Goal: Task Accomplishment & Management: Manage account settings

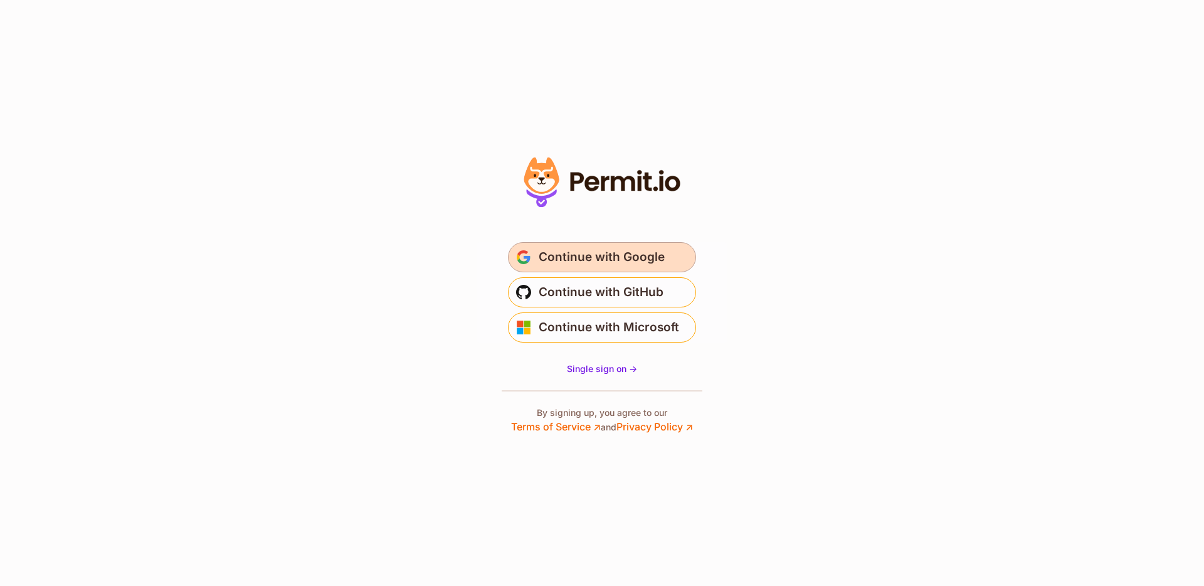
click at [630, 252] on span "Continue with Google" at bounding box center [602, 257] width 126 height 20
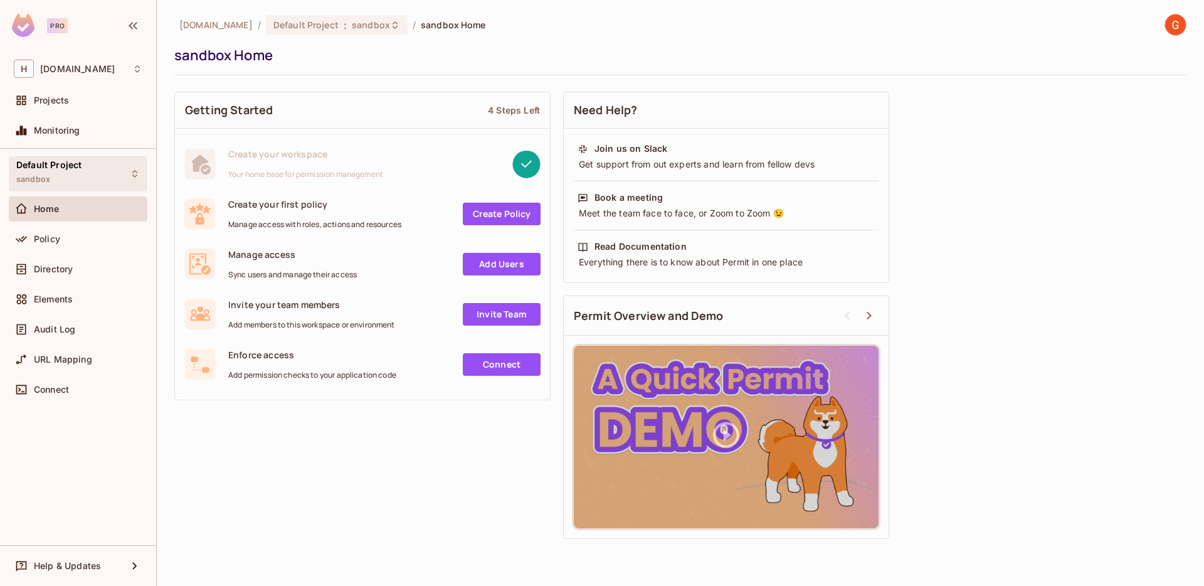
click at [80, 167] on span "Default Project" at bounding box center [48, 165] width 65 height 10
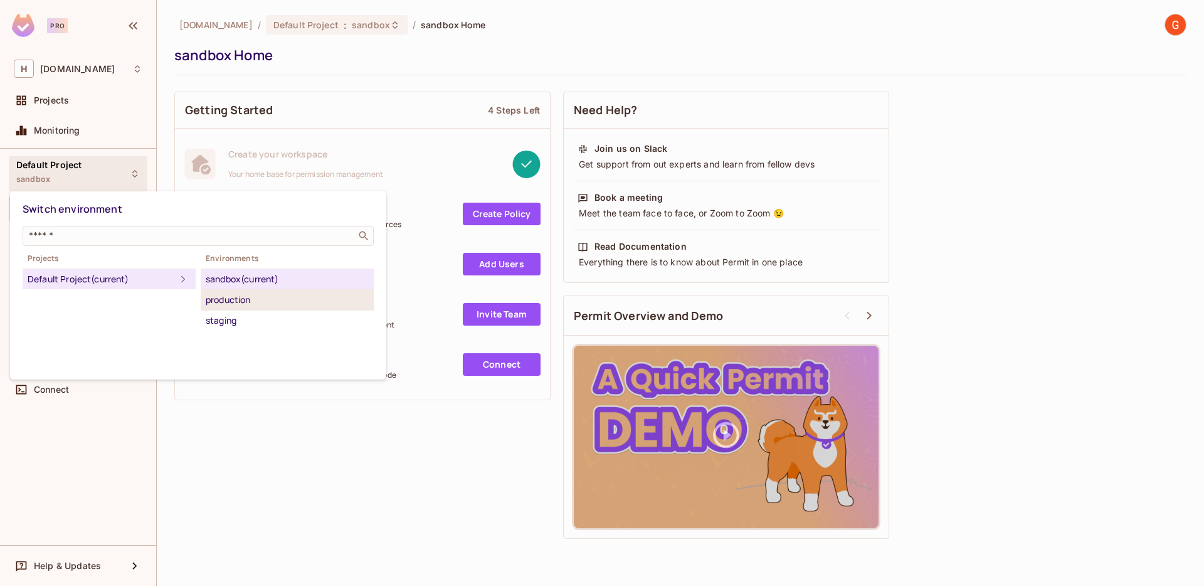
click at [244, 297] on div "production" at bounding box center [287, 299] width 163 height 15
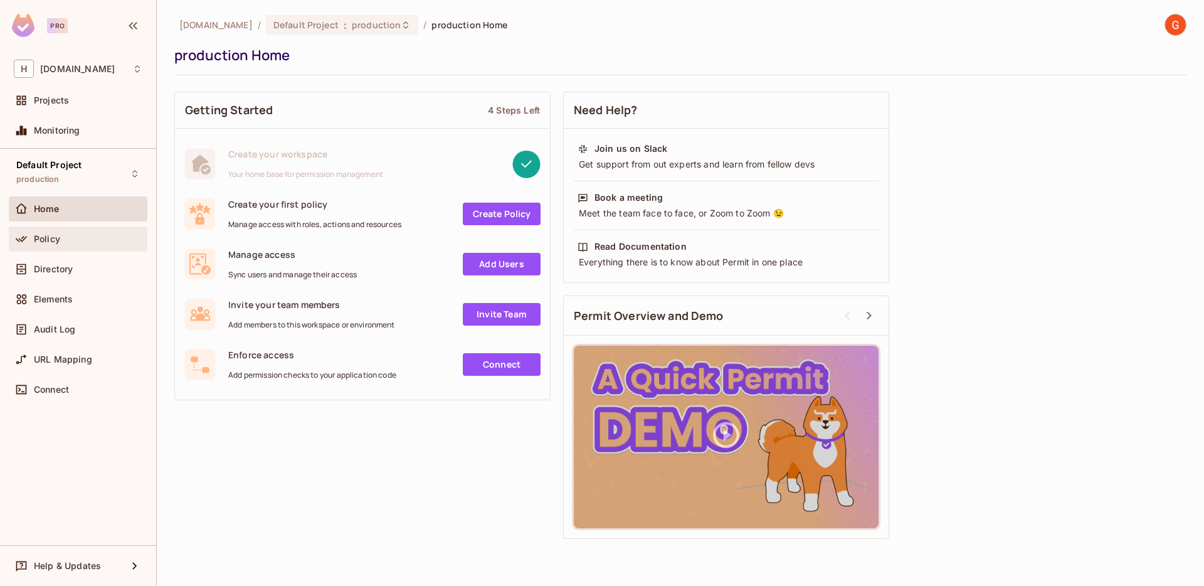
click at [94, 238] on div "Policy" at bounding box center [88, 239] width 109 height 10
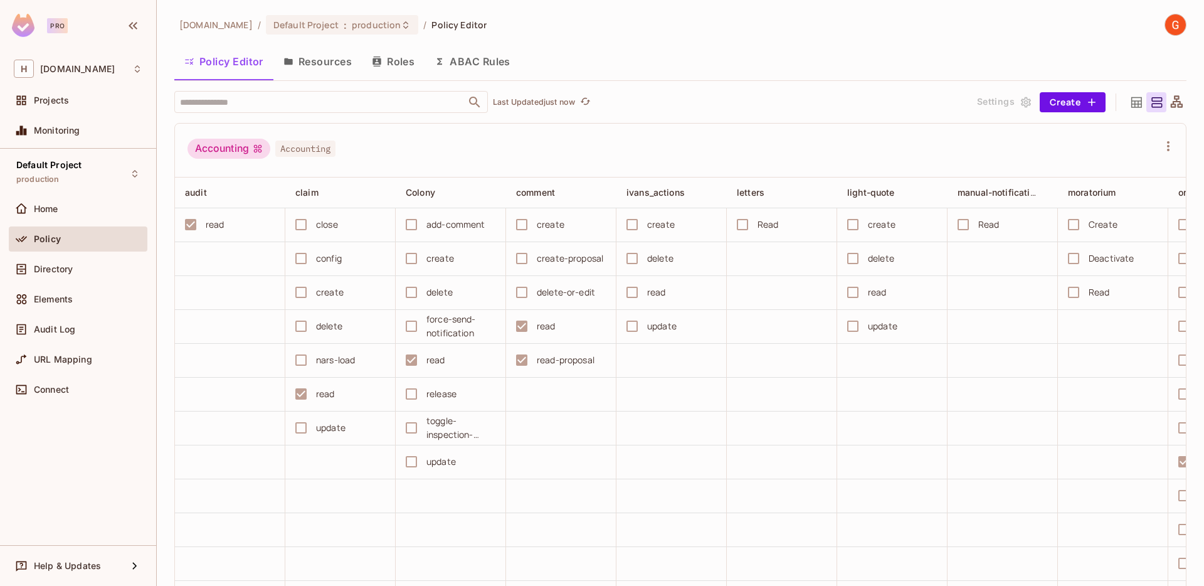
click at [399, 62] on button "Roles" at bounding box center [393, 61] width 63 height 31
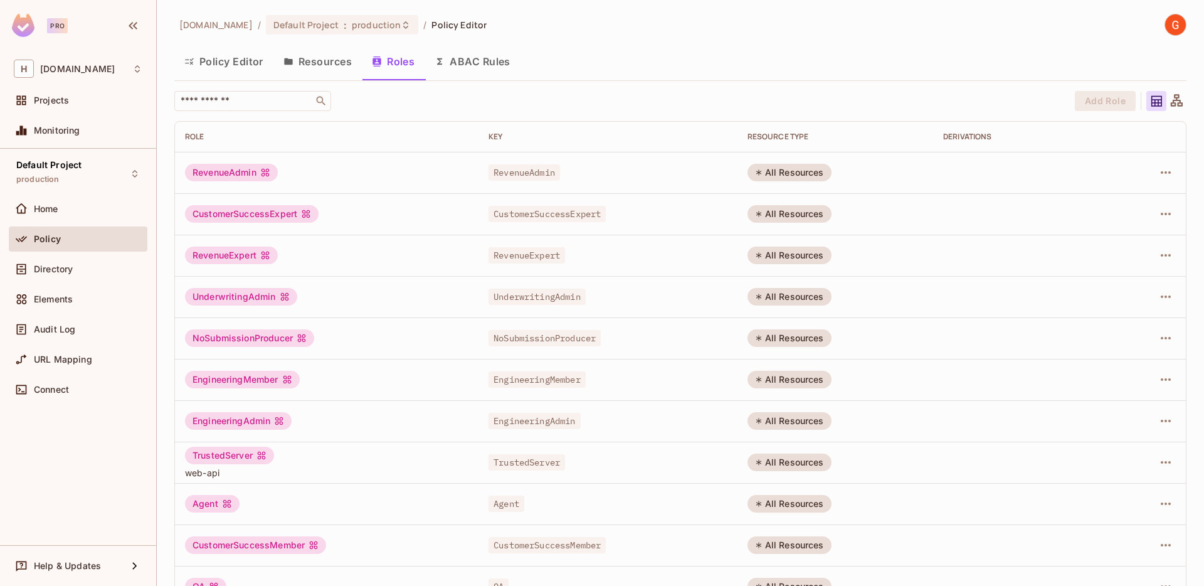
click at [304, 66] on button "Resources" at bounding box center [317, 61] width 88 height 31
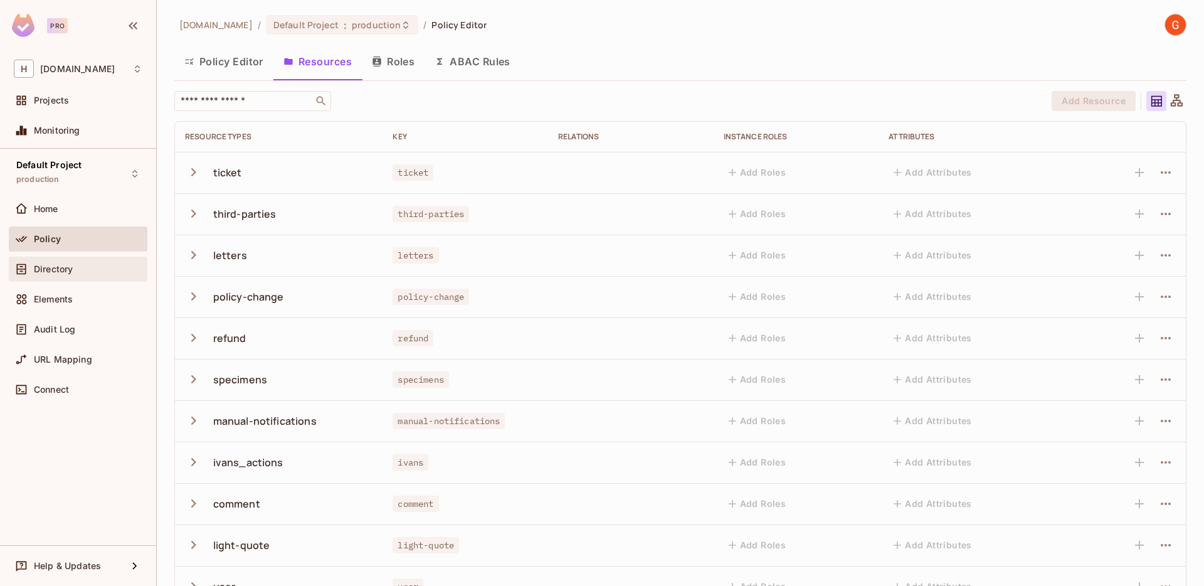
click at [75, 275] on div "Directory" at bounding box center [78, 269] width 129 height 15
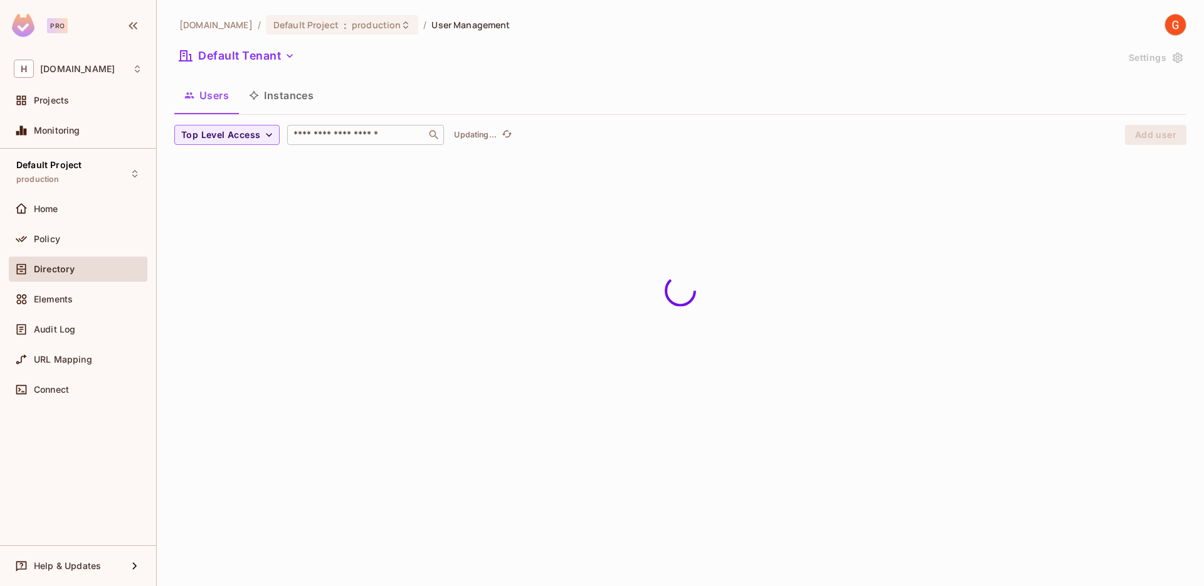
click at [351, 133] on input "text" at bounding box center [357, 135] width 132 height 13
type input "*******"
click at [287, 51] on icon "button" at bounding box center [290, 56] width 13 height 13
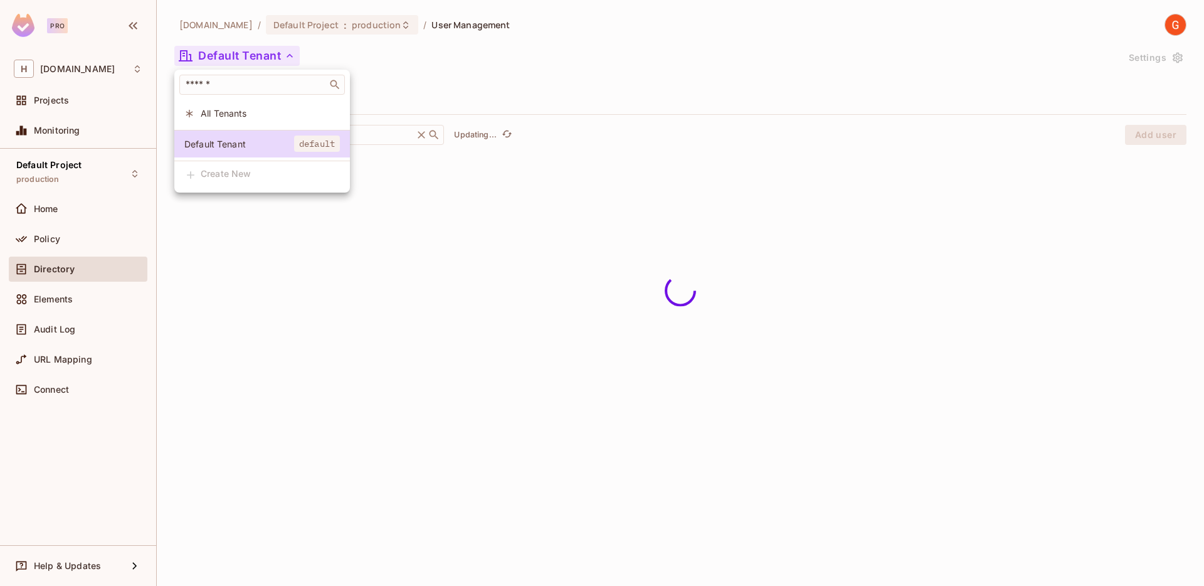
click at [386, 55] on div at bounding box center [602, 293] width 1204 height 586
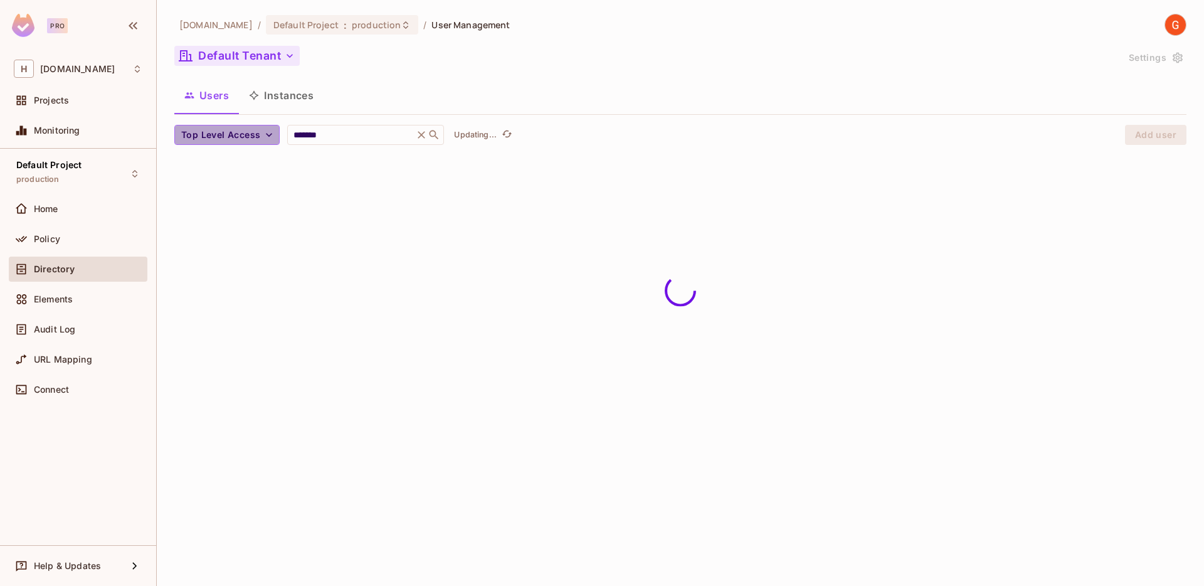
click at [258, 129] on span "Top Level Access" at bounding box center [220, 135] width 79 height 16
click at [368, 92] on div at bounding box center [602, 293] width 1204 height 586
click at [341, 139] on input "*******" at bounding box center [350, 135] width 119 height 13
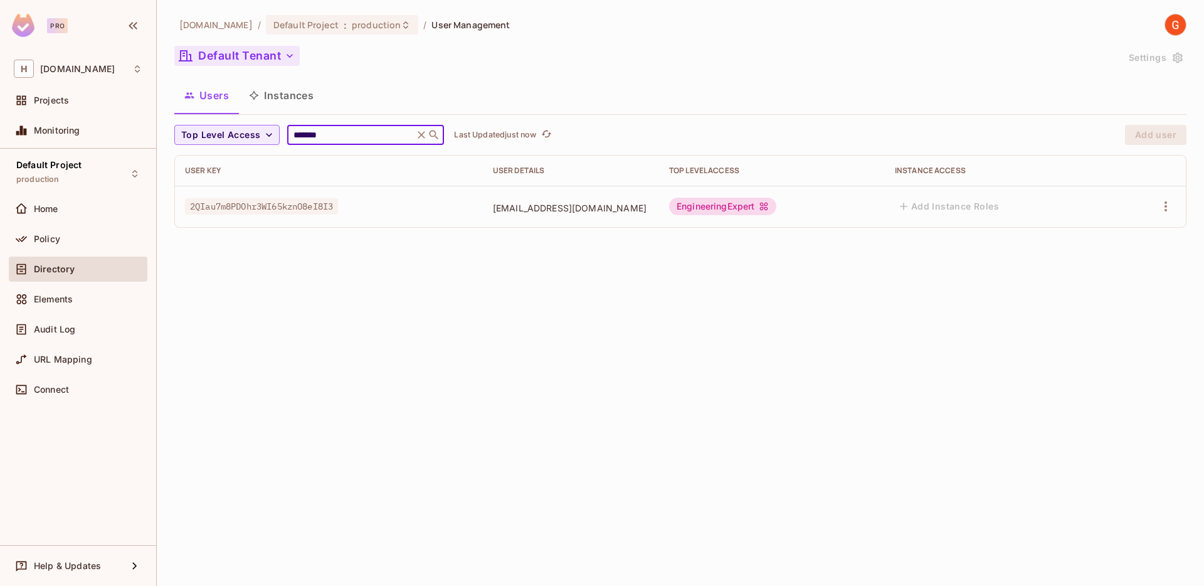
click at [649, 203] on span "[EMAIL_ADDRESS][DOMAIN_NAME]" at bounding box center [571, 208] width 156 height 12
click at [80, 245] on div "Policy" at bounding box center [78, 238] width 129 height 15
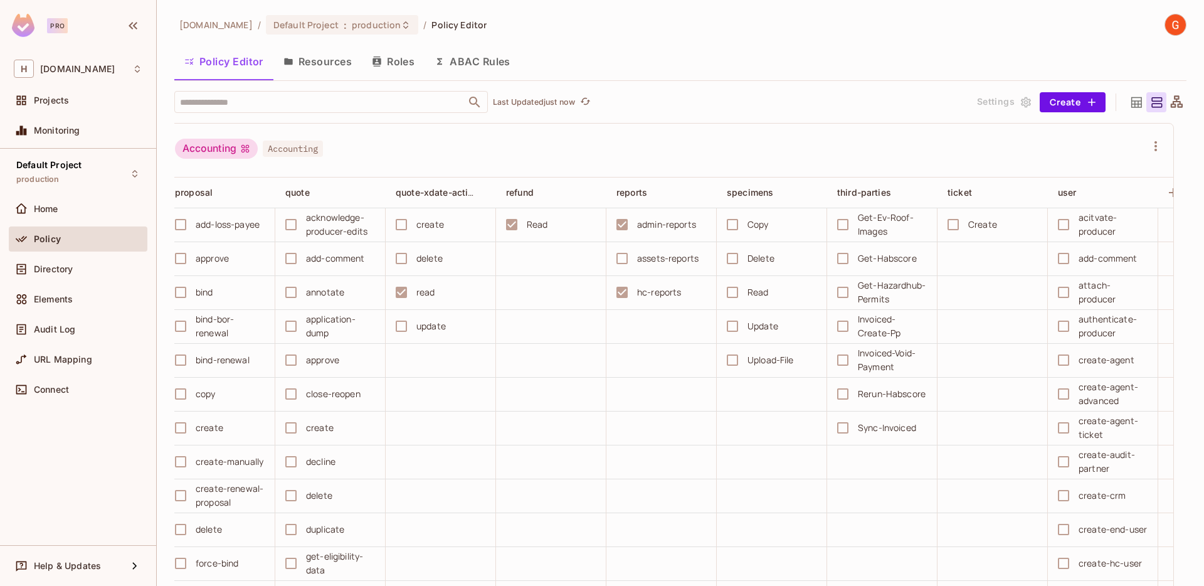
scroll to position [0, 1323]
click at [326, 97] on input "text" at bounding box center [320, 102] width 287 height 22
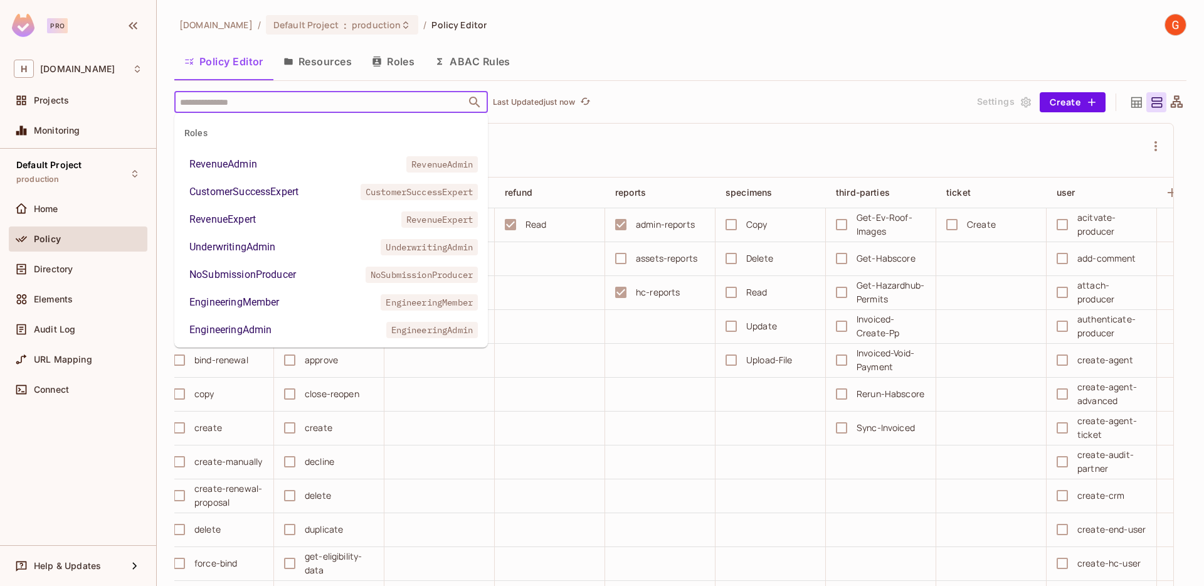
click at [674, 152] on div "Accounting Accounting" at bounding box center [660, 151] width 971 height 24
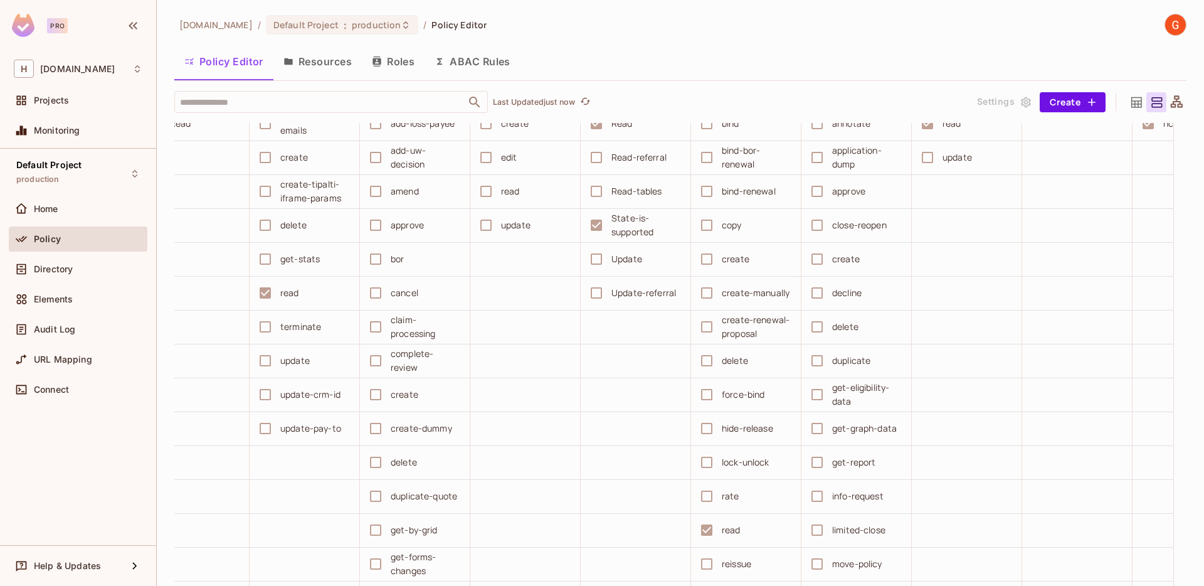
scroll to position [0, 0]
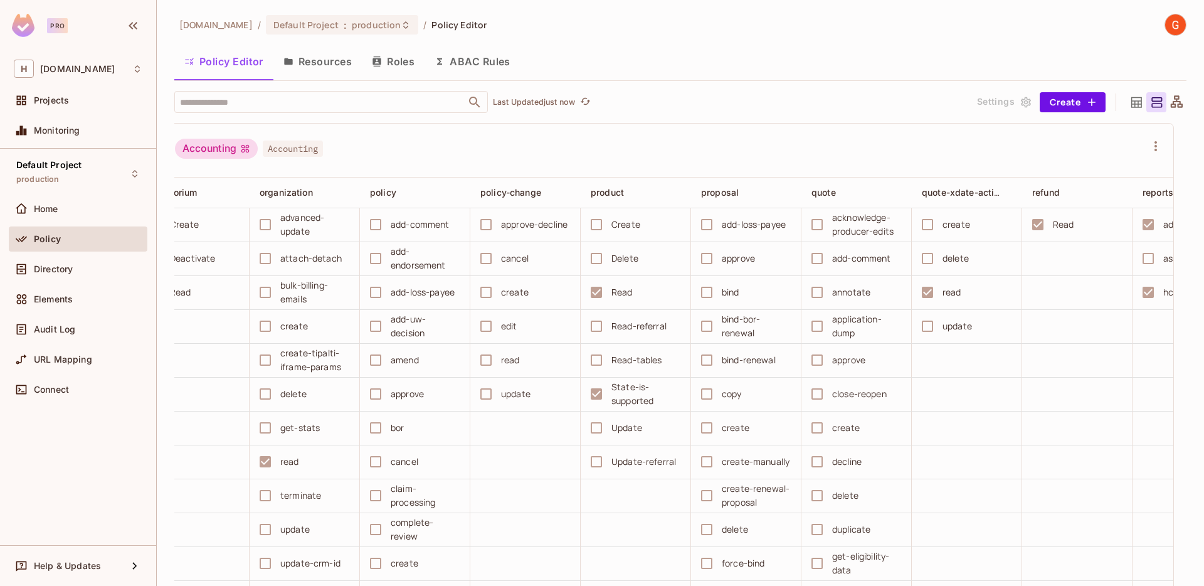
click at [387, 58] on button "Roles" at bounding box center [393, 61] width 63 height 31
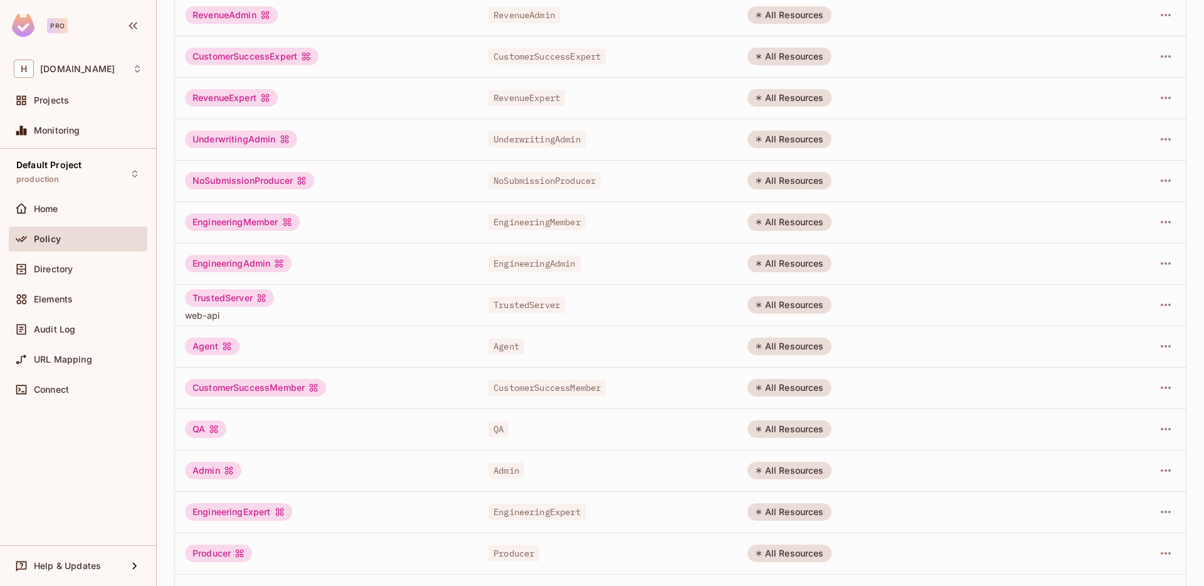
scroll to position [239, 0]
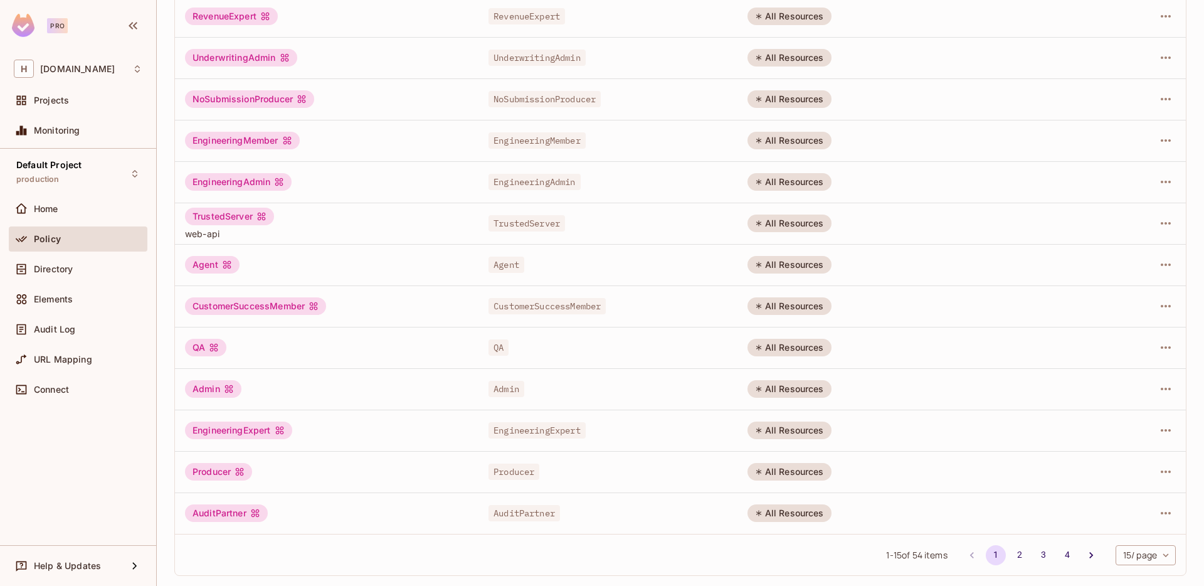
click at [348, 440] on td "EngineeringExpert" at bounding box center [327, 430] width 304 height 41
click at [1157, 428] on button "button" at bounding box center [1166, 430] width 20 height 20
click at [971, 439] on div at bounding box center [602, 293] width 1204 height 586
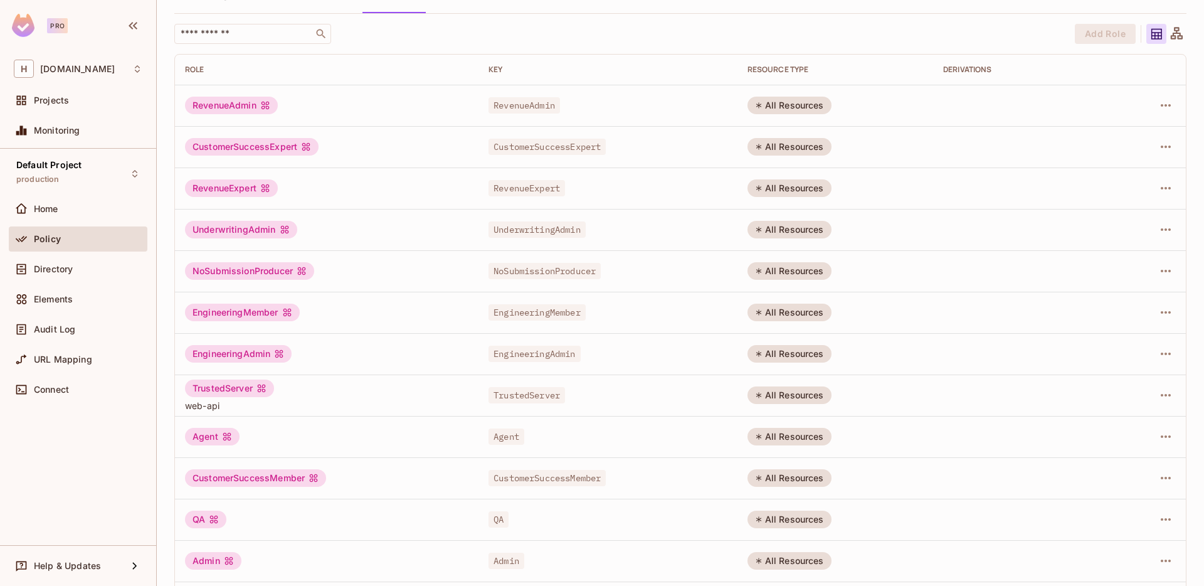
scroll to position [0, 0]
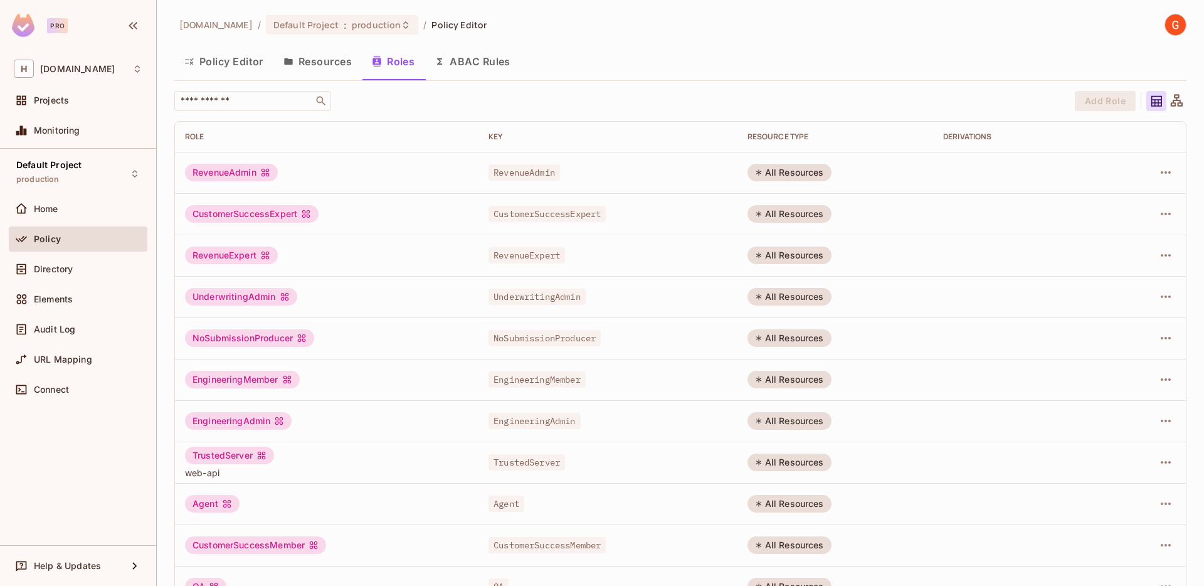
click at [221, 64] on button "Policy Editor" at bounding box center [223, 61] width 99 height 31
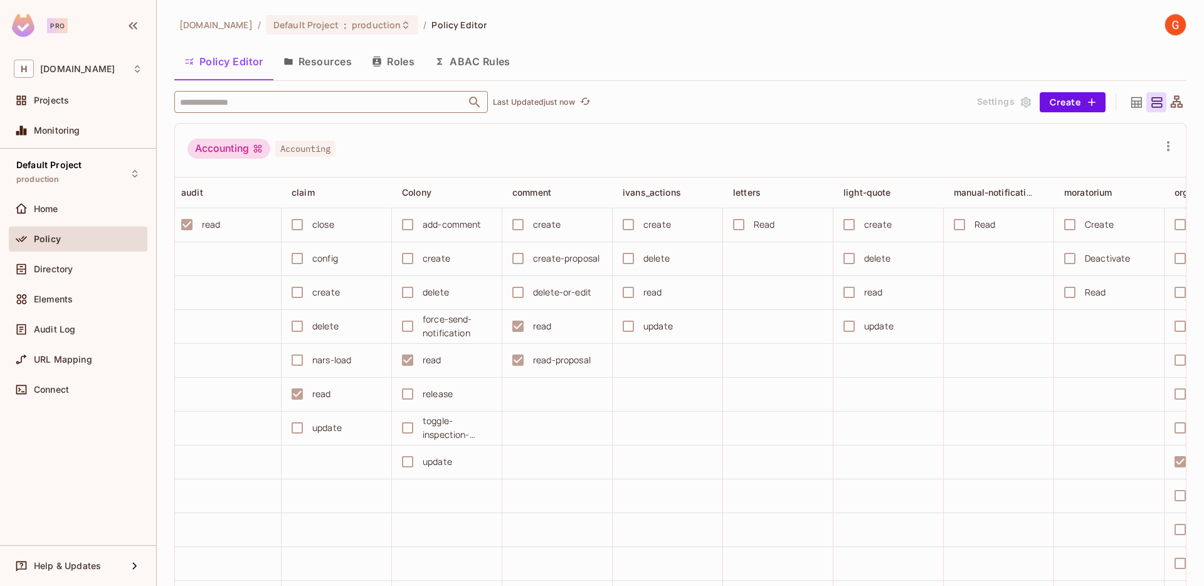
click at [258, 98] on input "text" at bounding box center [320, 102] width 287 height 22
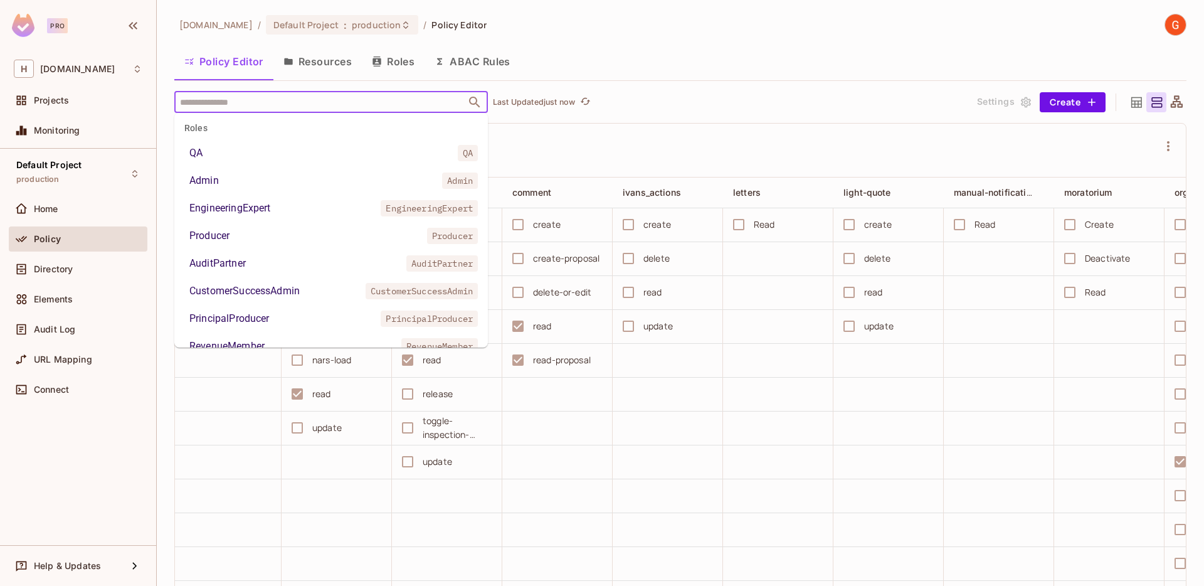
scroll to position [291, 0]
click at [273, 206] on li "EngineeringExpert EngineeringExpert" at bounding box center [331, 204] width 314 height 23
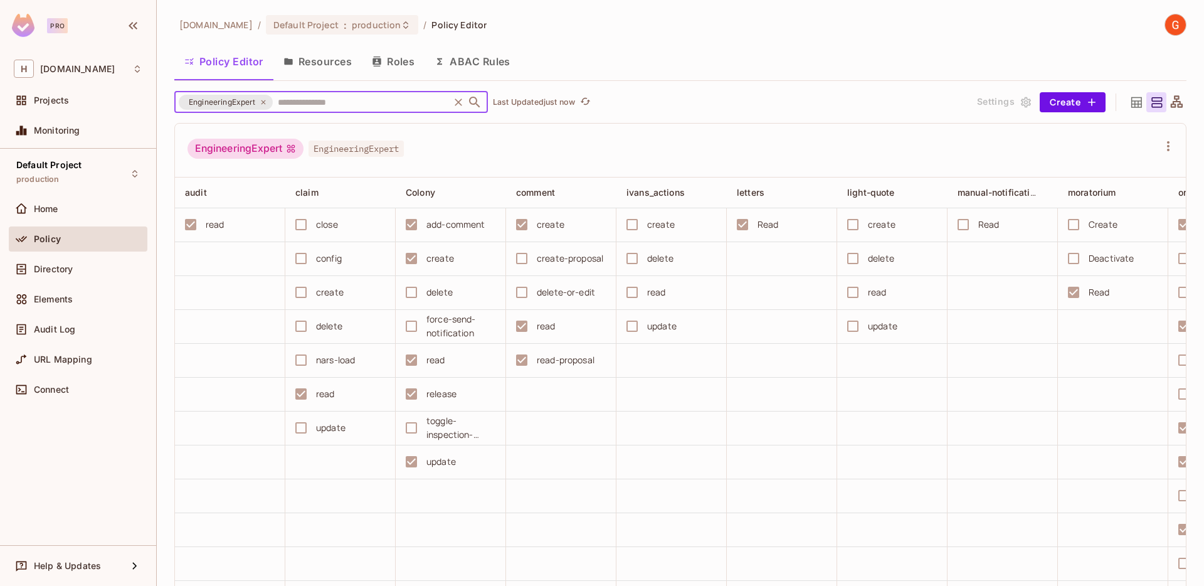
click at [517, 130] on div "EngineeringExpert EngineeringExpert" at bounding box center [680, 151] width 1011 height 54
click at [415, 325] on div "force-send-notification" at bounding box center [446, 326] width 97 height 27
click at [412, 327] on div "force-send-notification" at bounding box center [446, 326] width 97 height 27
